Goal: Transaction & Acquisition: Purchase product/service

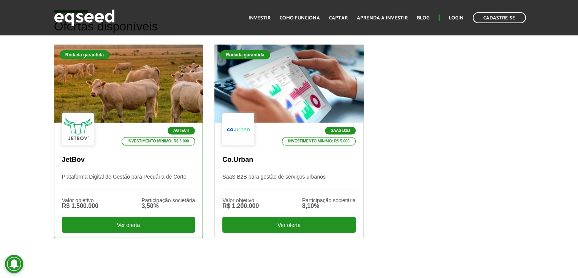
scroll to position [260, 0]
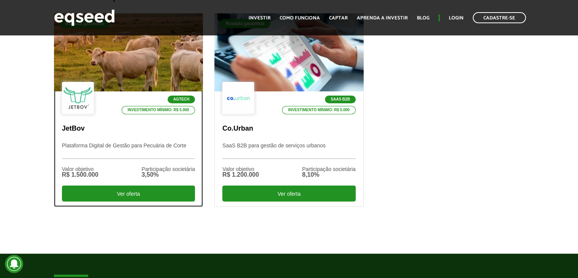
click at [129, 60] on div at bounding box center [128, 53] width 179 height 94
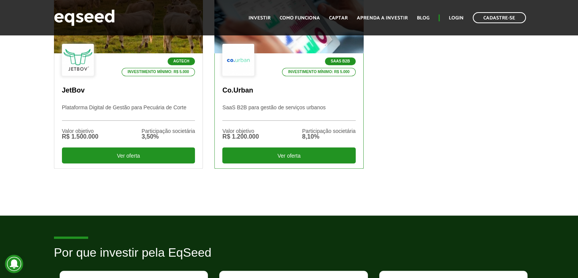
scroll to position [298, 0]
click at [257, 88] on p "Co.Urban" at bounding box center [288, 90] width 133 height 8
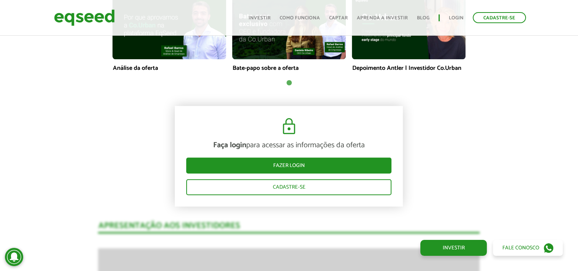
scroll to position [722, 0]
